Goal: Task Accomplishment & Management: Manage account settings

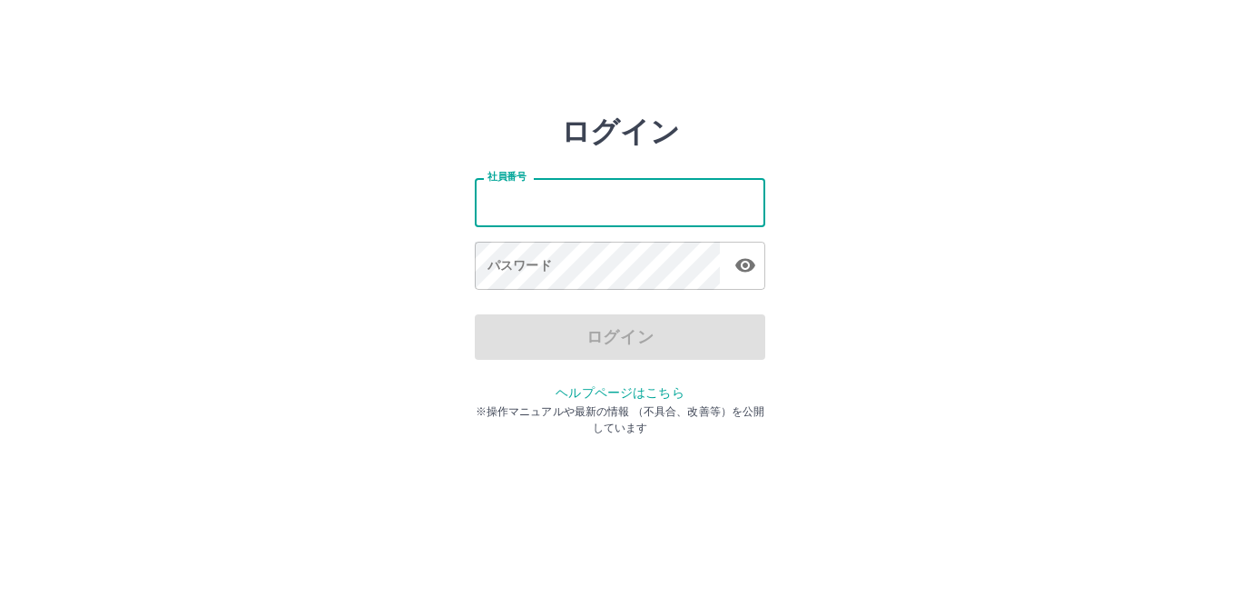
click at [540, 219] on input "社員番号" at bounding box center [620, 202] width 291 height 48
type input "*******"
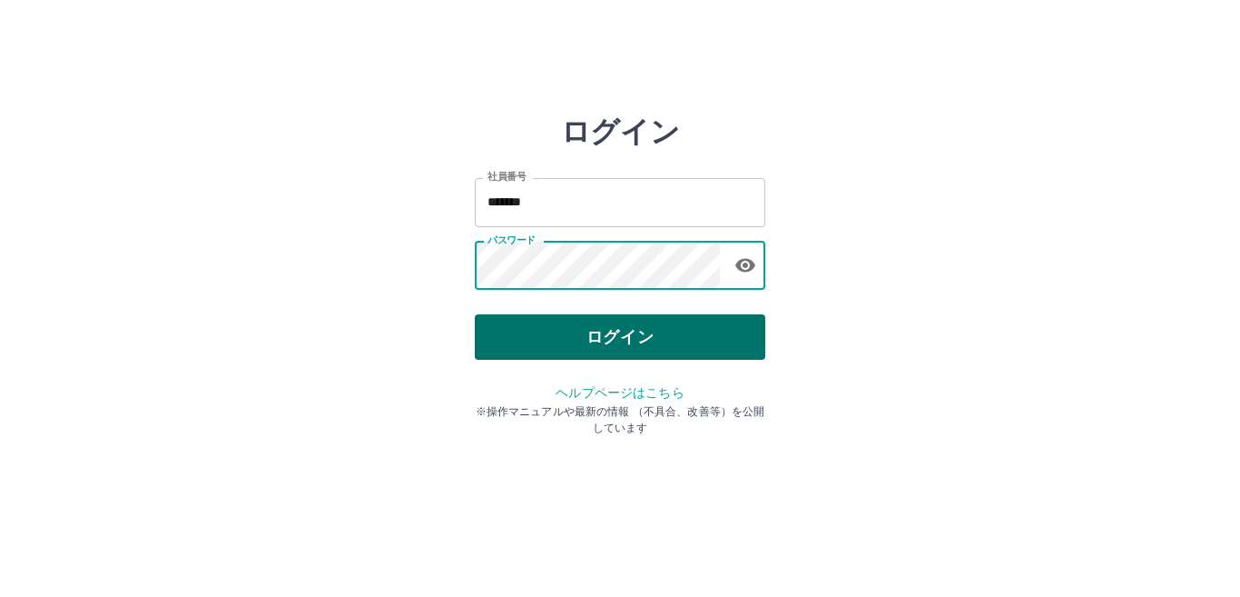
click at [609, 331] on button "ログイン" at bounding box center [620, 336] width 291 height 45
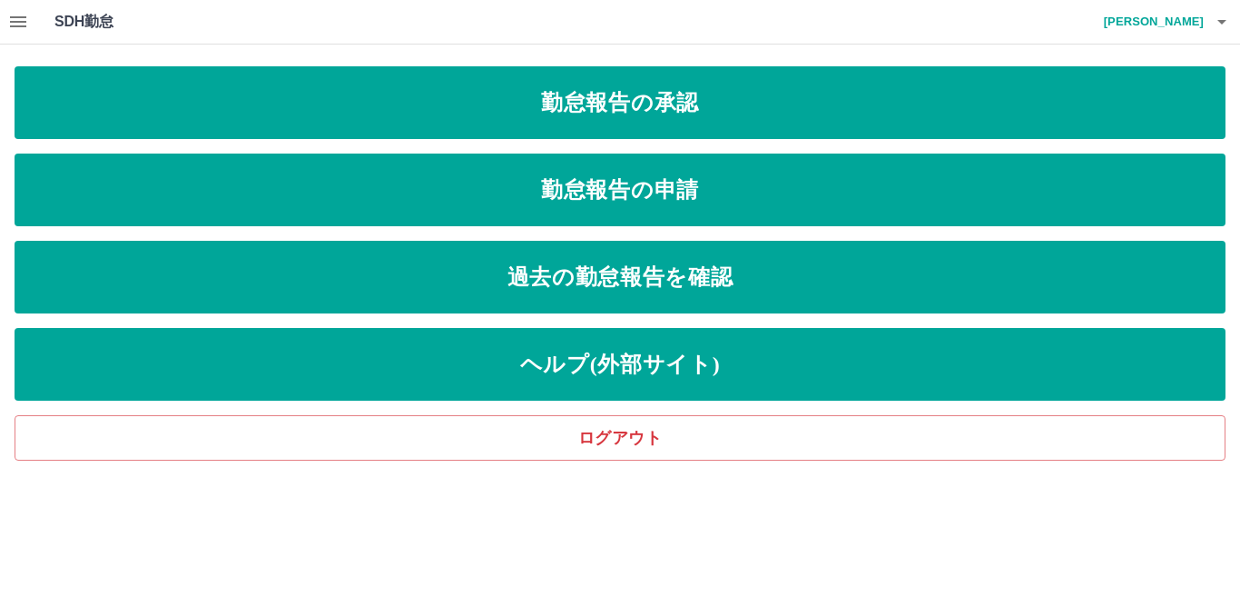
click at [29, 16] on button "button" at bounding box center [18, 22] width 36 height 44
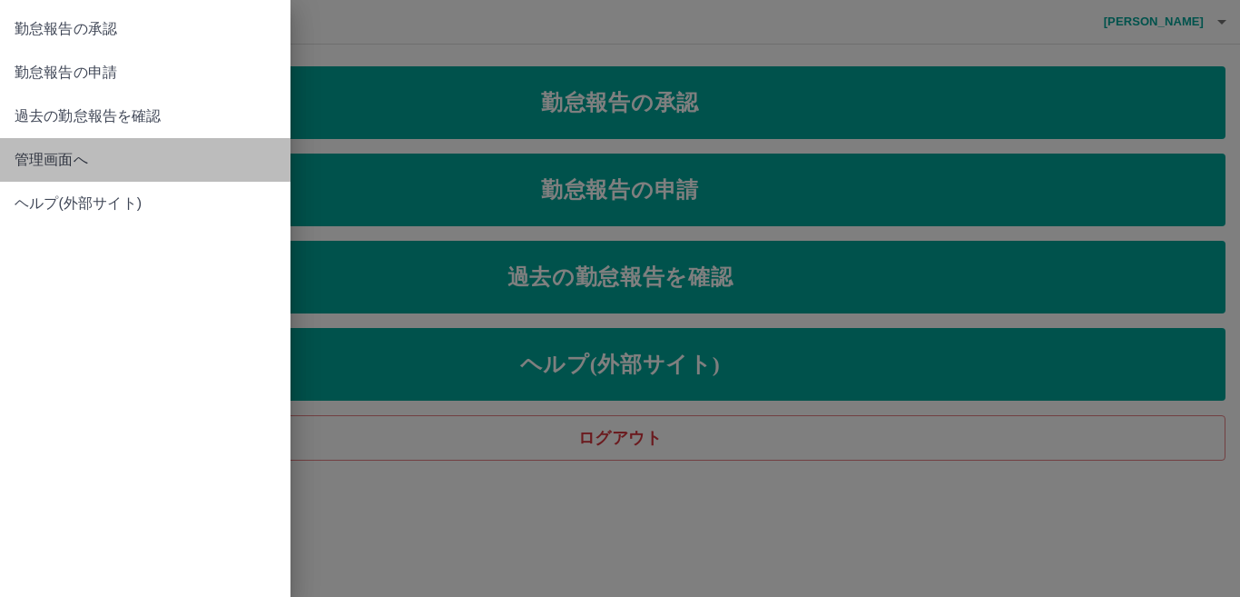
click at [118, 149] on span "管理画面へ" at bounding box center [146, 160] width 262 height 22
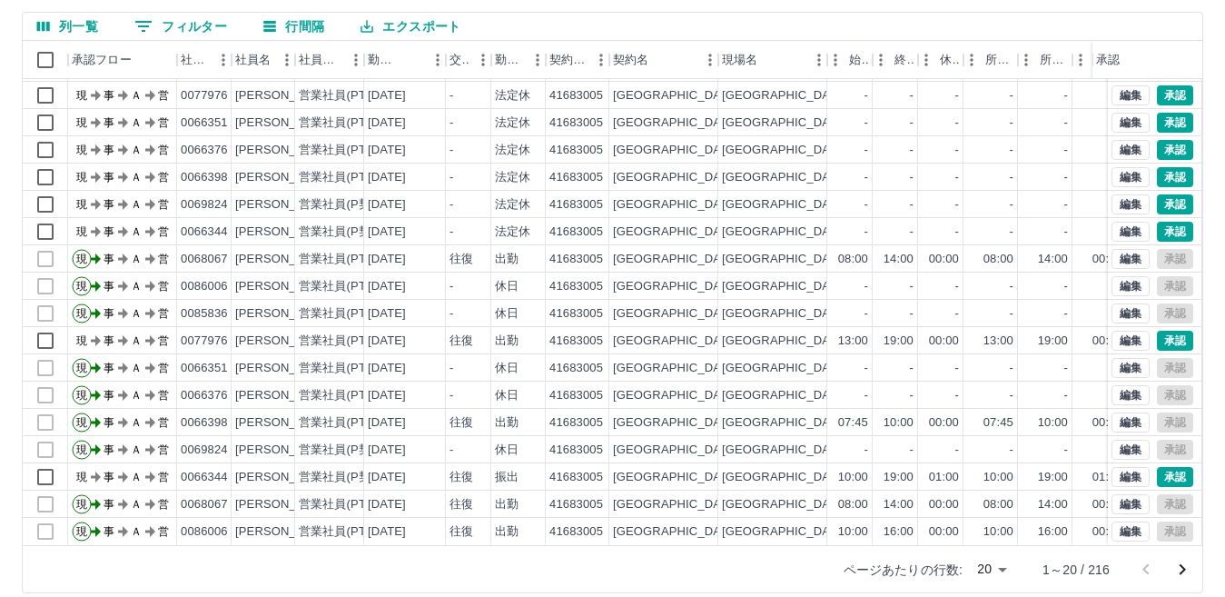
scroll to position [171, 0]
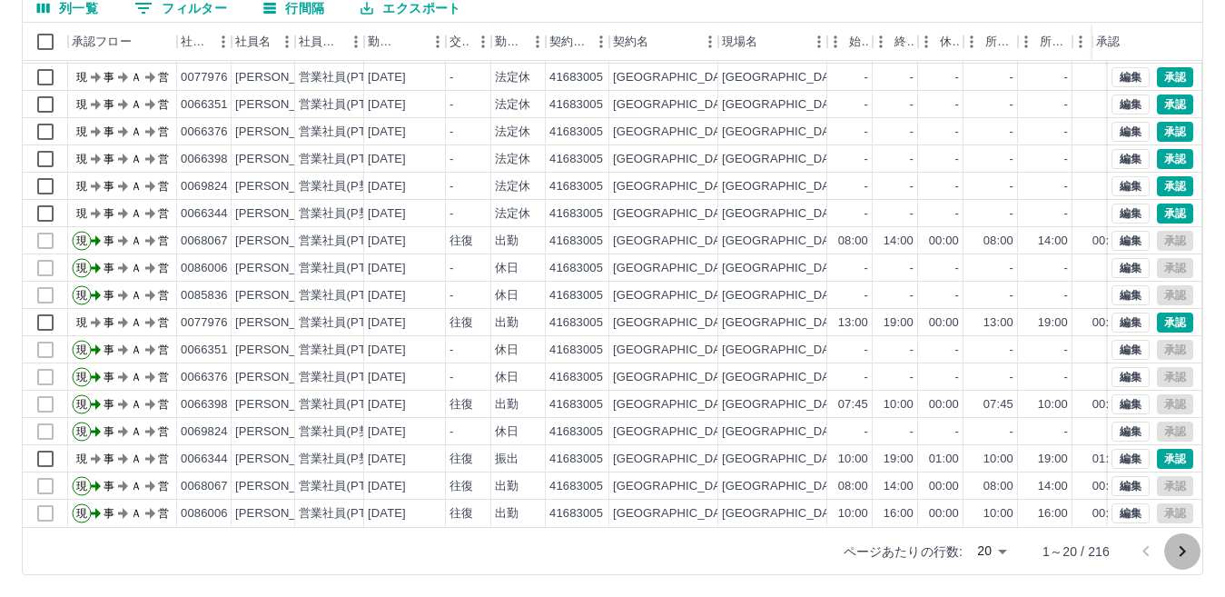
click at [1179, 548] on icon "次のページへ" at bounding box center [1182, 551] width 22 height 22
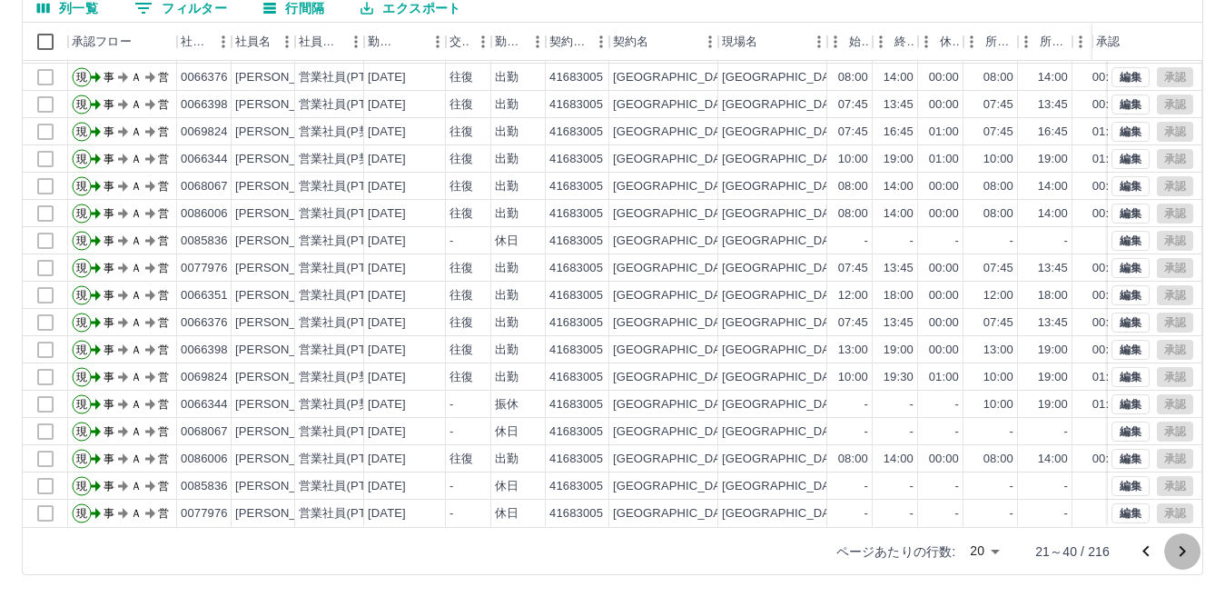
click at [1186, 547] on icon "次のページへ" at bounding box center [1182, 551] width 22 height 22
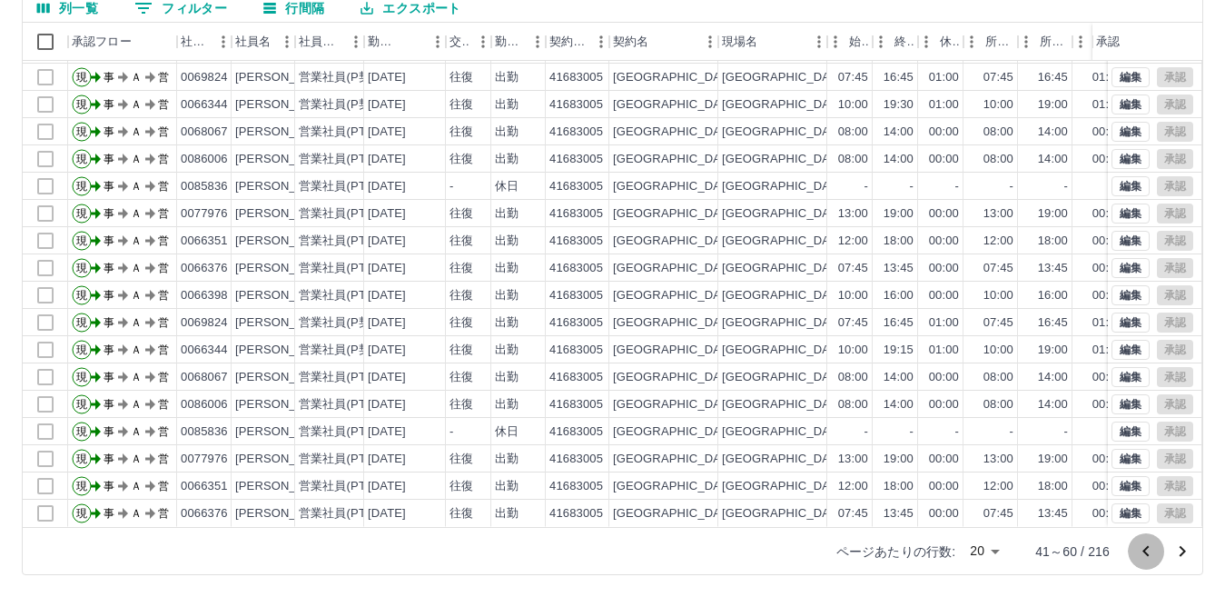
click at [1144, 554] on icon "前のページへ" at bounding box center [1146, 551] width 22 height 22
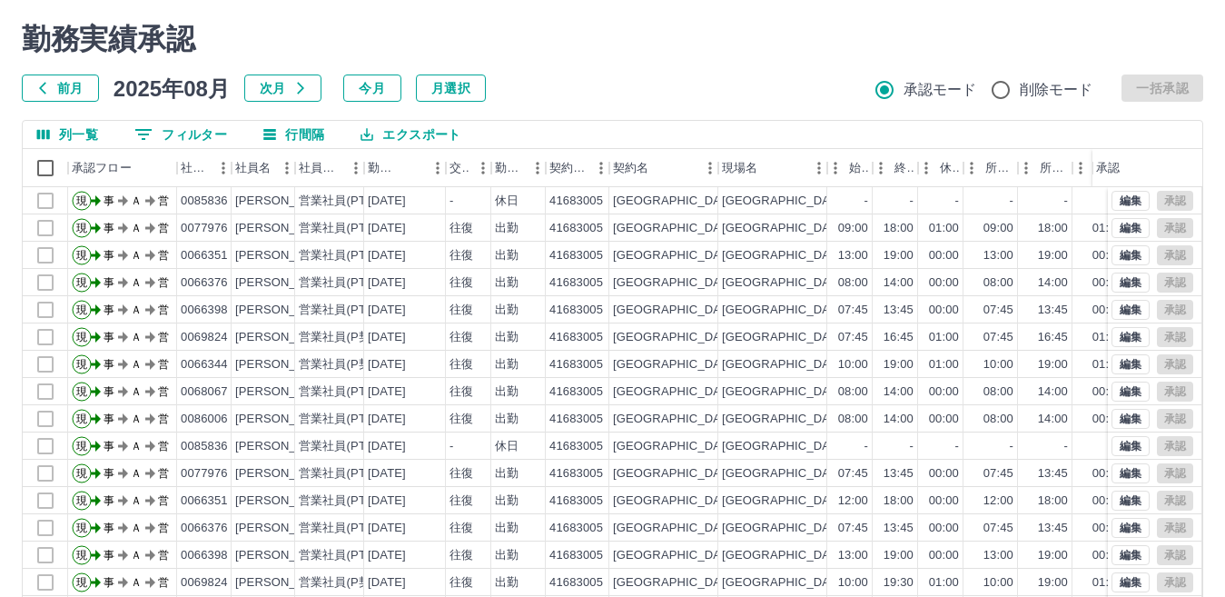
scroll to position [0, 0]
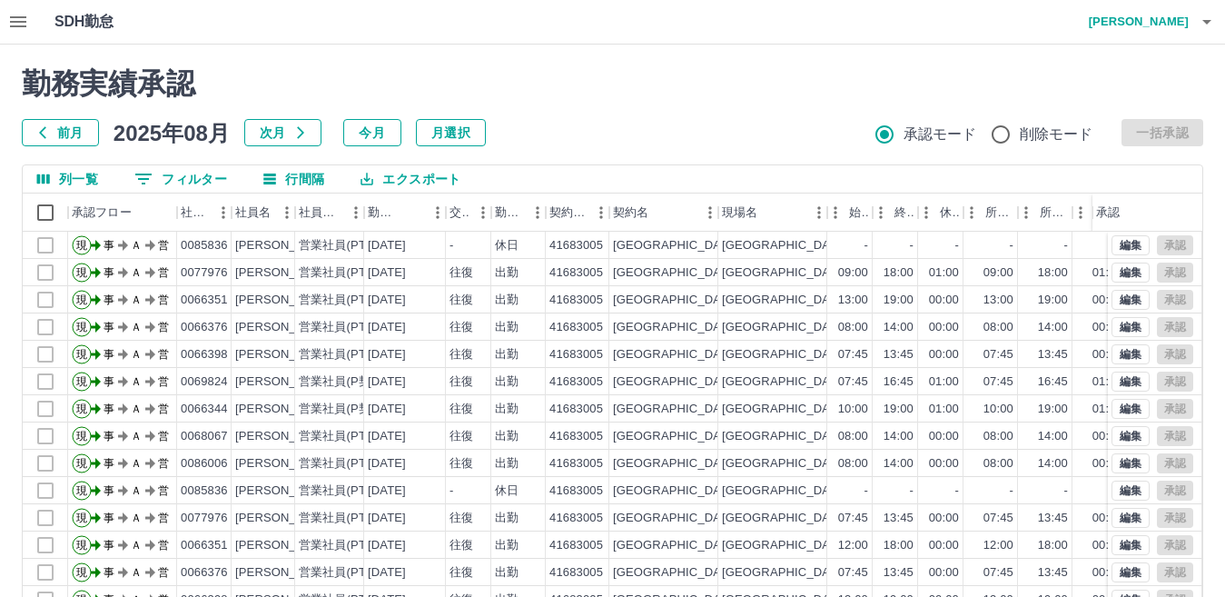
click at [15, 23] on icon "button" at bounding box center [18, 21] width 16 height 11
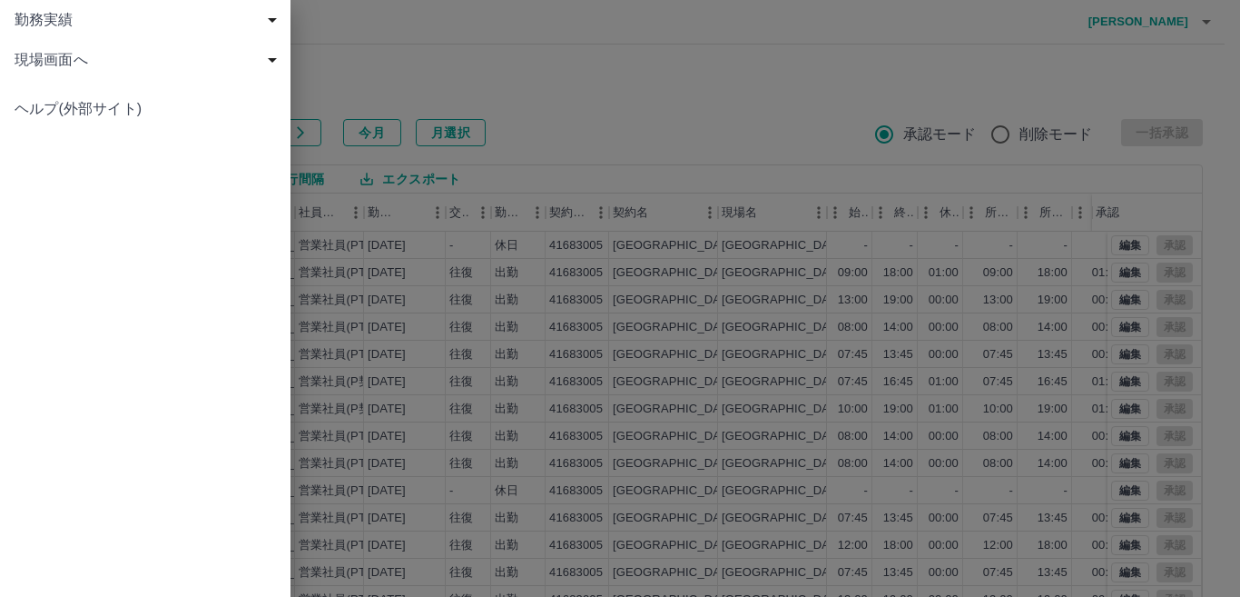
click at [94, 62] on span "現場画面へ" at bounding box center [149, 60] width 269 height 22
click at [110, 102] on span "現場画面へ" at bounding box center [154, 100] width 243 height 22
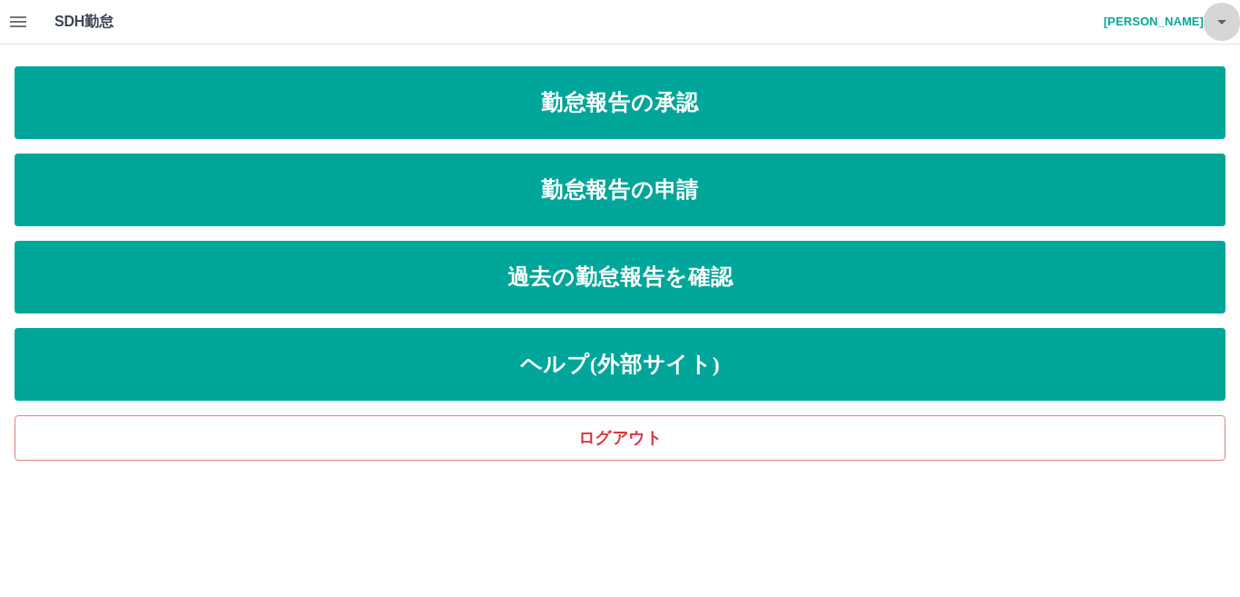
click at [1205, 25] on button "button" at bounding box center [1222, 22] width 36 height 44
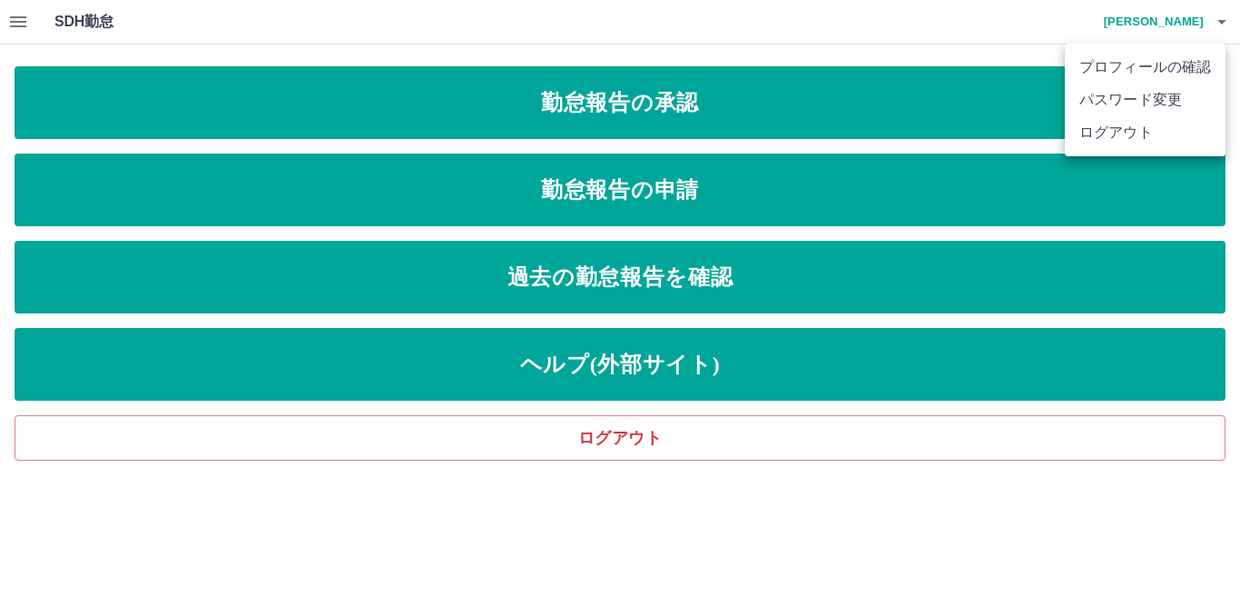
click at [829, 521] on div at bounding box center [620, 298] width 1240 height 597
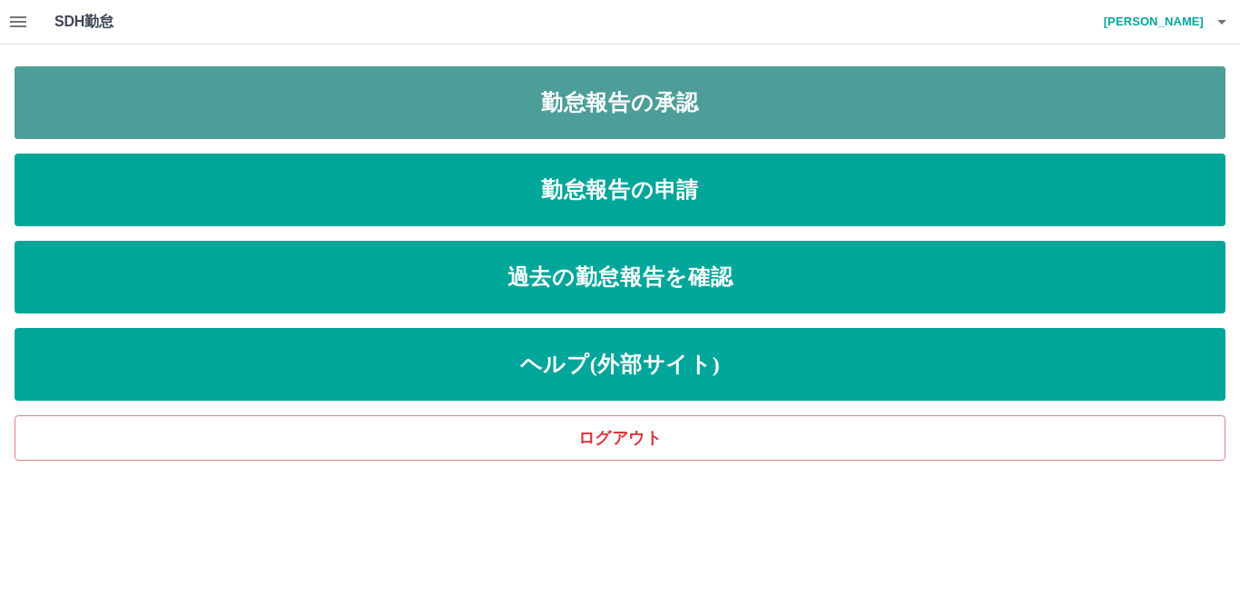
click at [733, 98] on link "勤怠報告の承認" at bounding box center [620, 102] width 1211 height 73
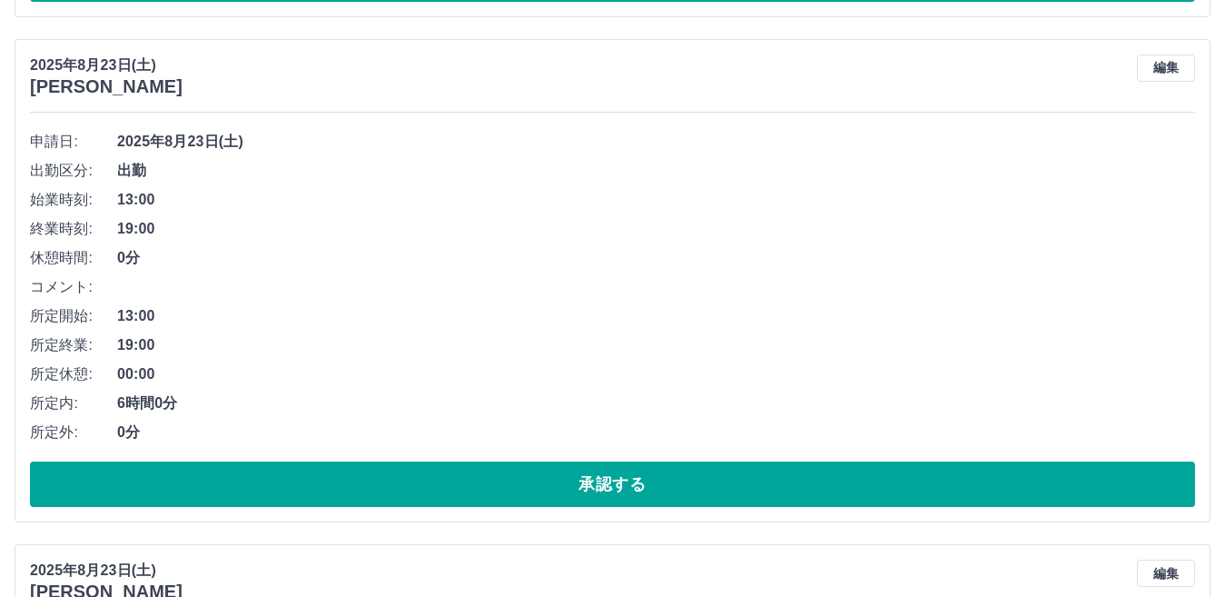
scroll to position [2277, 0]
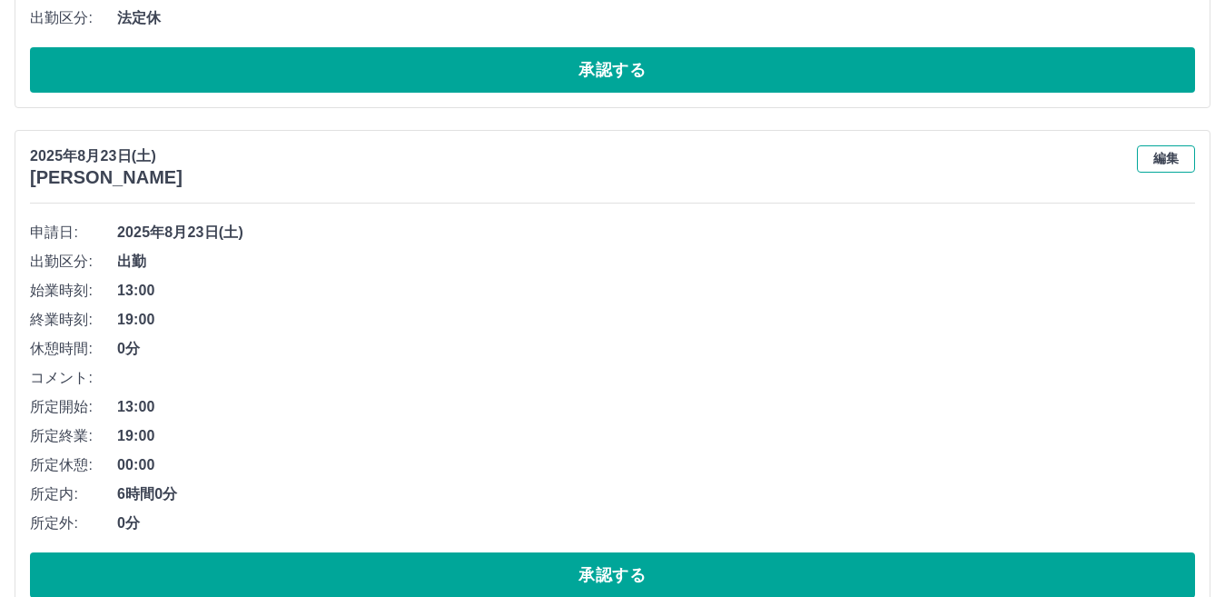
click at [1159, 157] on button "編集" at bounding box center [1166, 158] width 58 height 27
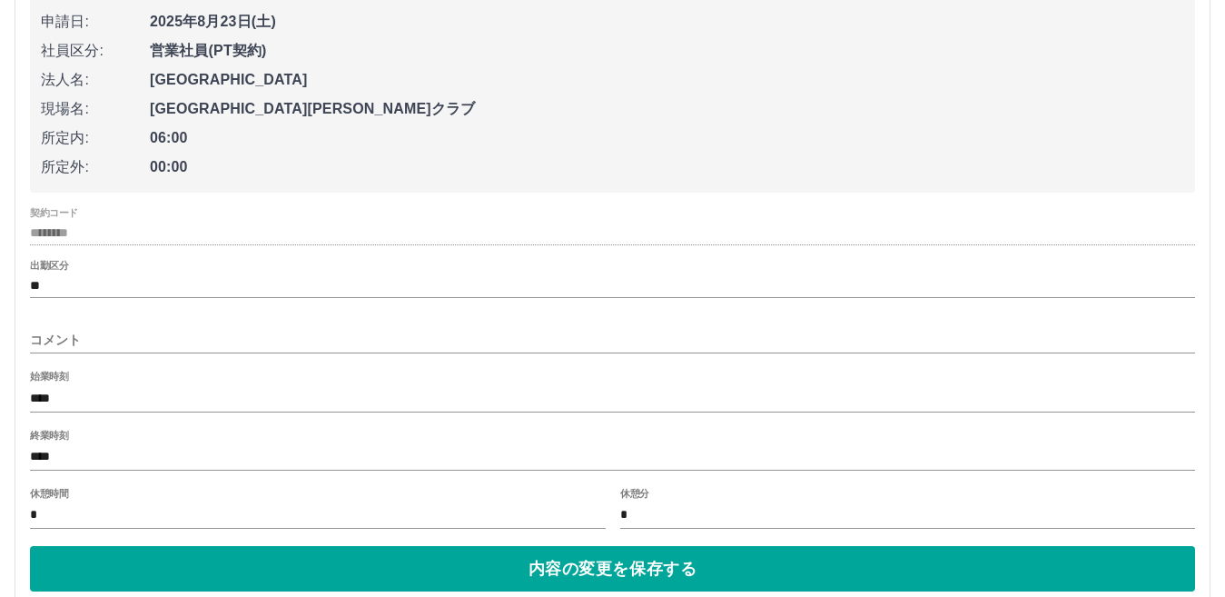
scroll to position [2640, 0]
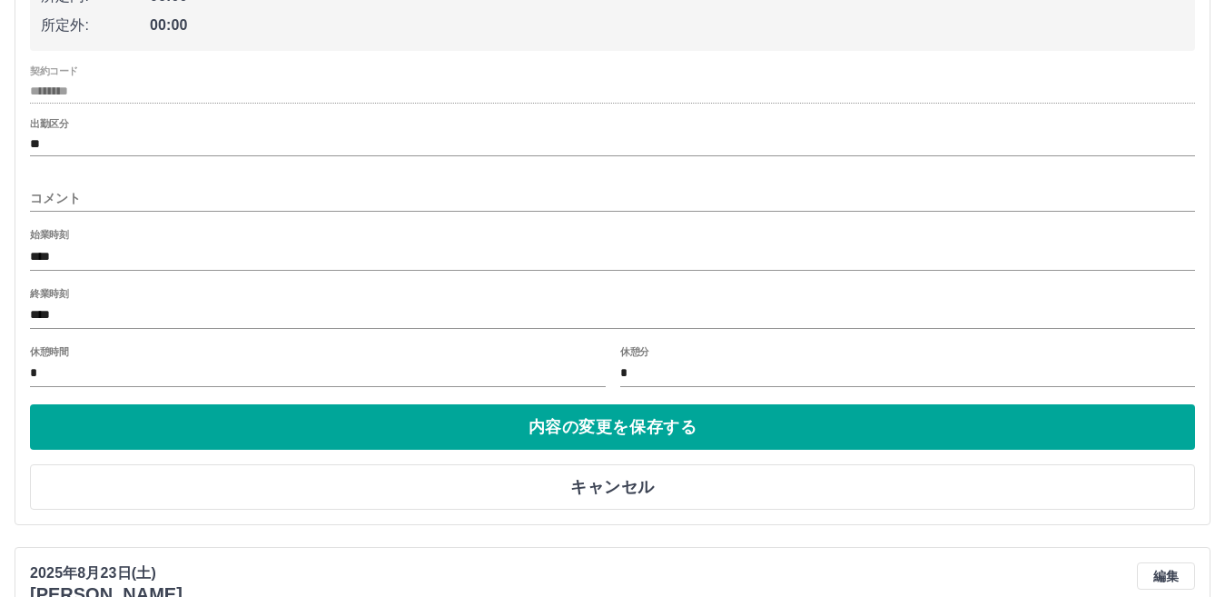
click at [202, 324] on input "****" at bounding box center [612, 315] width 1165 height 26
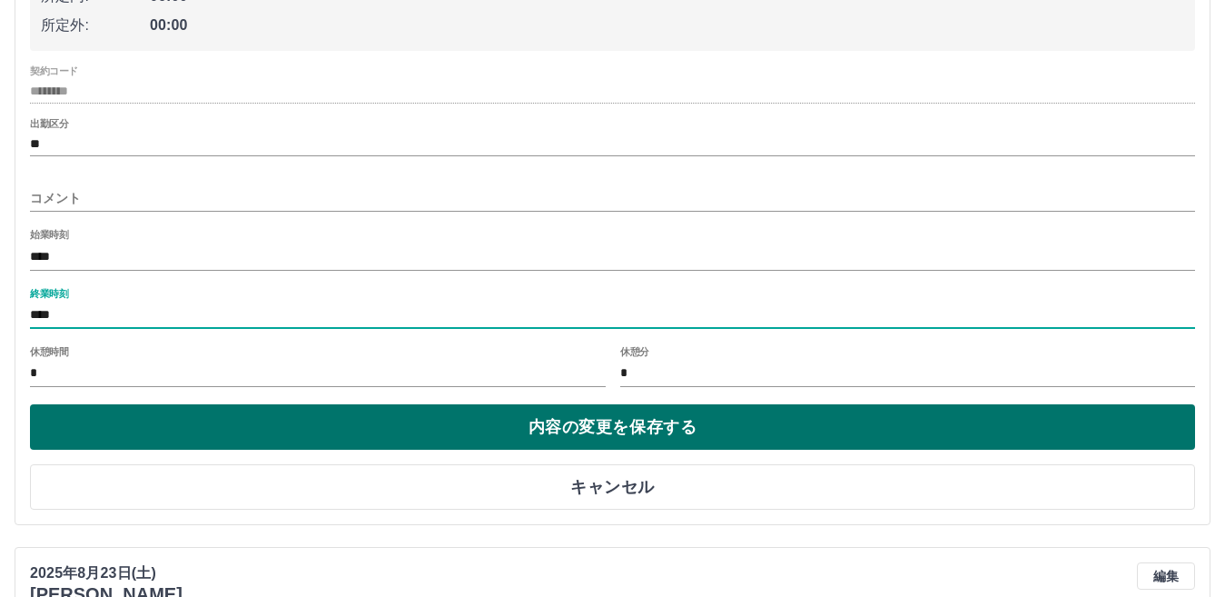
type input "****"
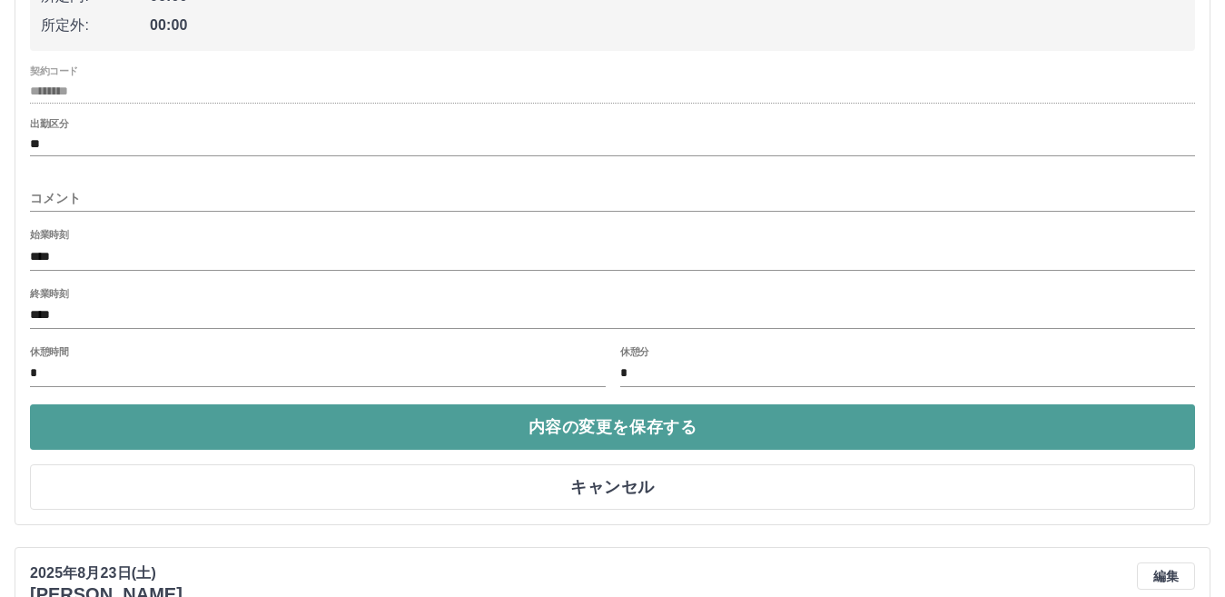
click at [624, 412] on button "内容の変更を保存する" at bounding box center [612, 426] width 1165 height 45
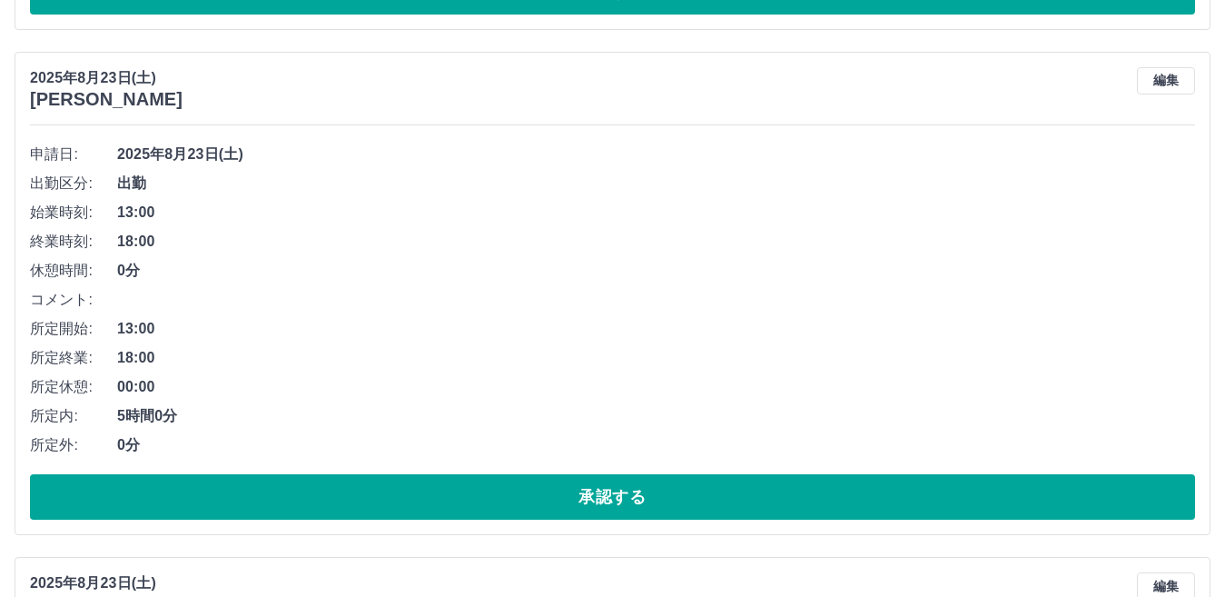
scroll to position [2459, 0]
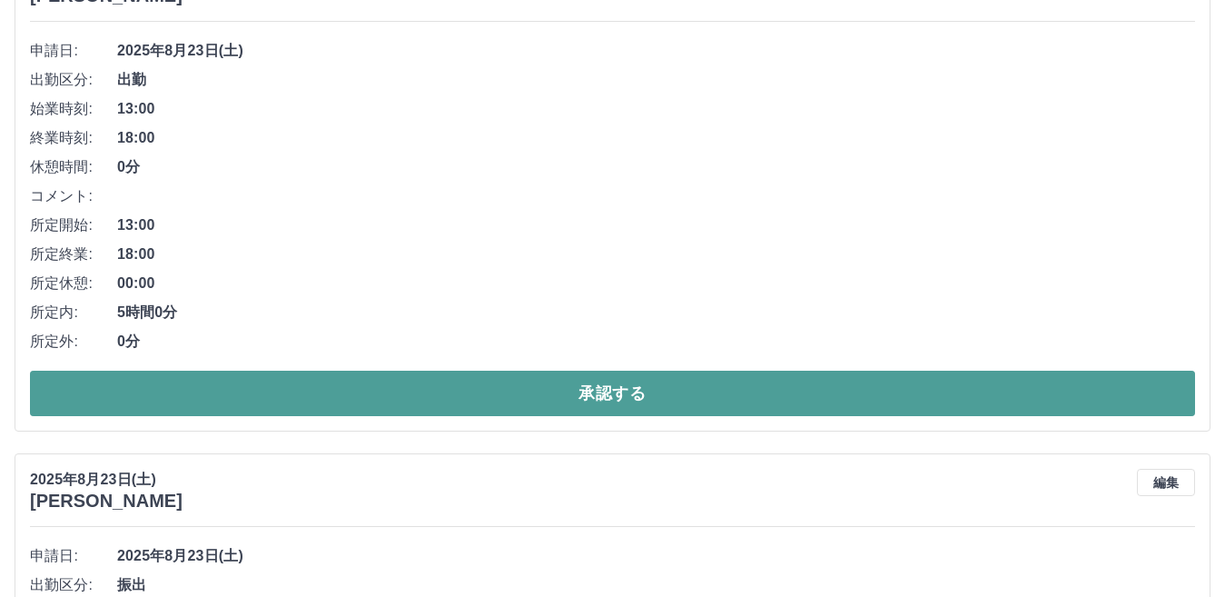
click at [581, 387] on button "承認する" at bounding box center [612, 392] width 1165 height 45
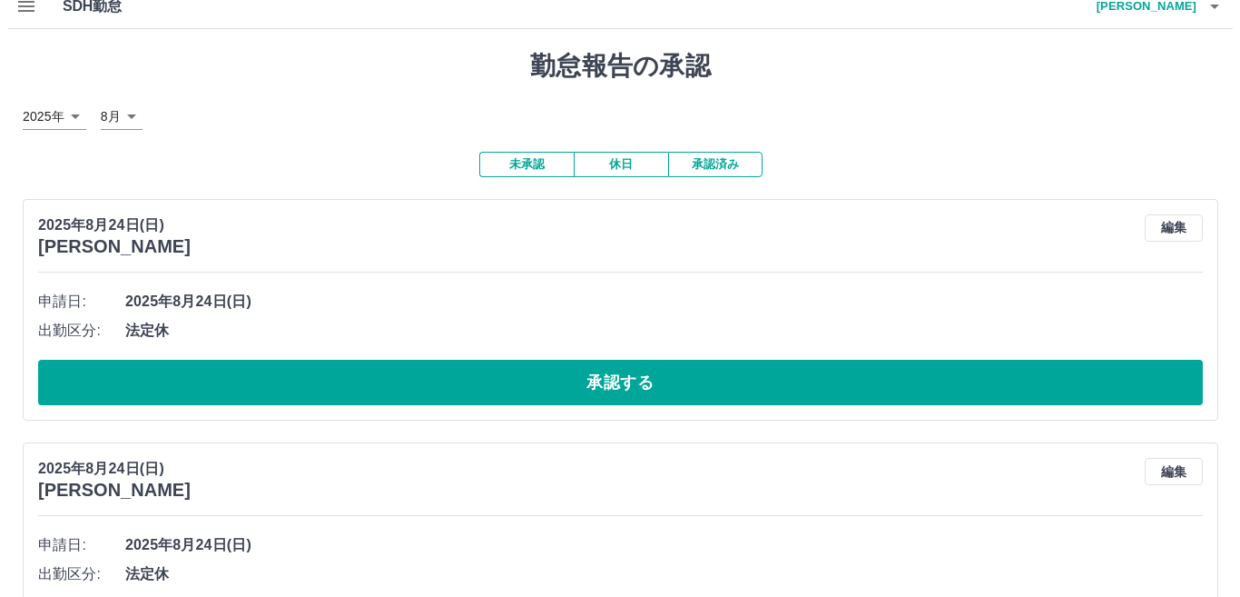
scroll to position [0, 0]
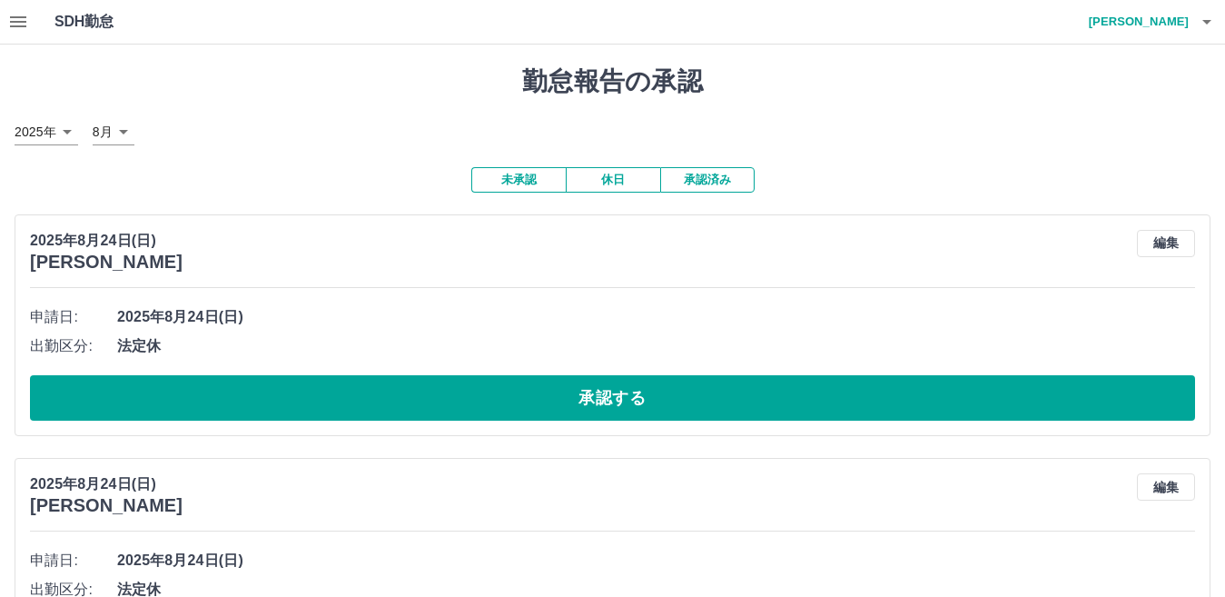
click at [1179, 24] on h4 "[PERSON_NAME]" at bounding box center [1134, 22] width 109 height 44
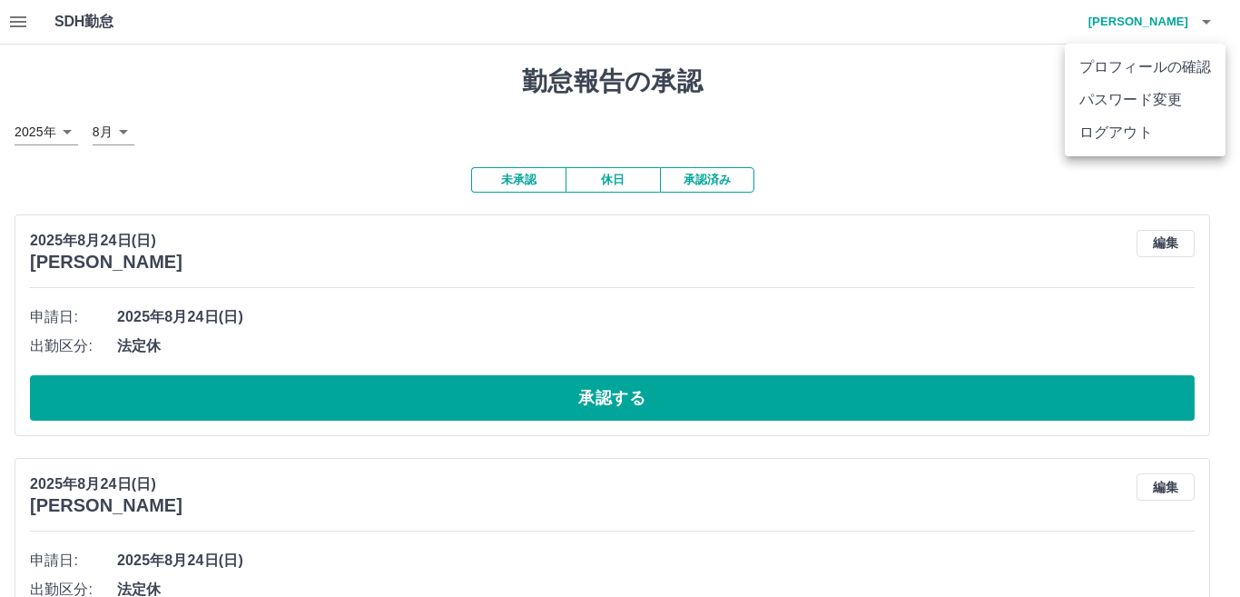
click at [1142, 137] on li "ログアウト" at bounding box center [1145, 132] width 161 height 33
